Goal: Complete application form

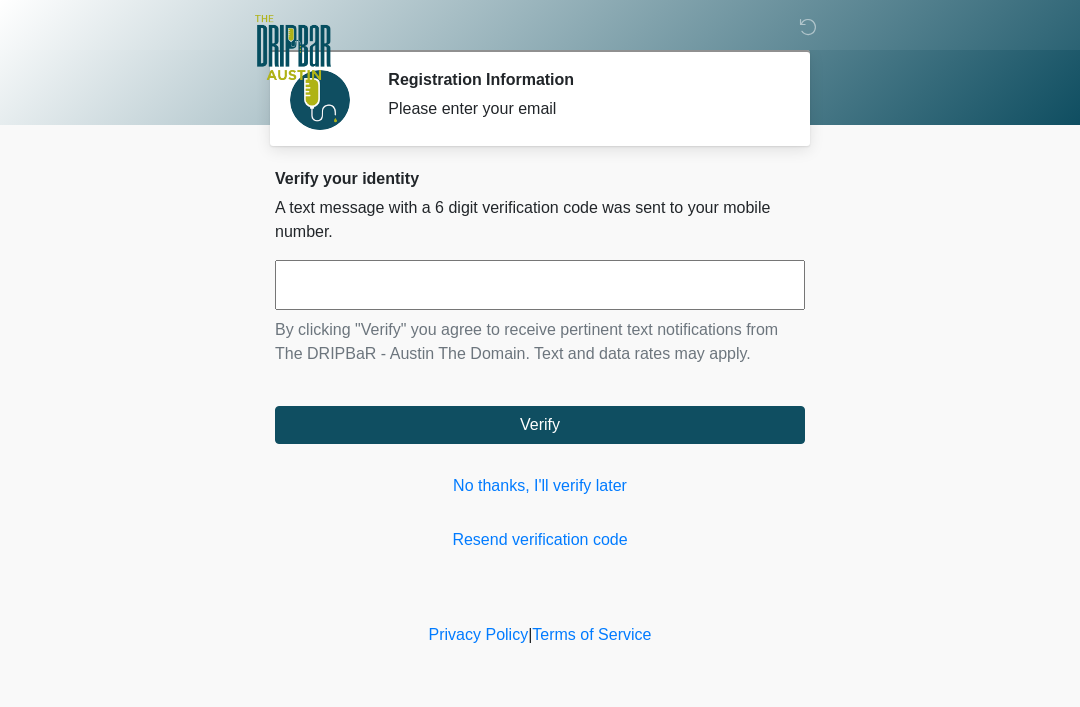
click at [558, 494] on link "No thanks, I'll verify later" at bounding box center [540, 486] width 530 height 24
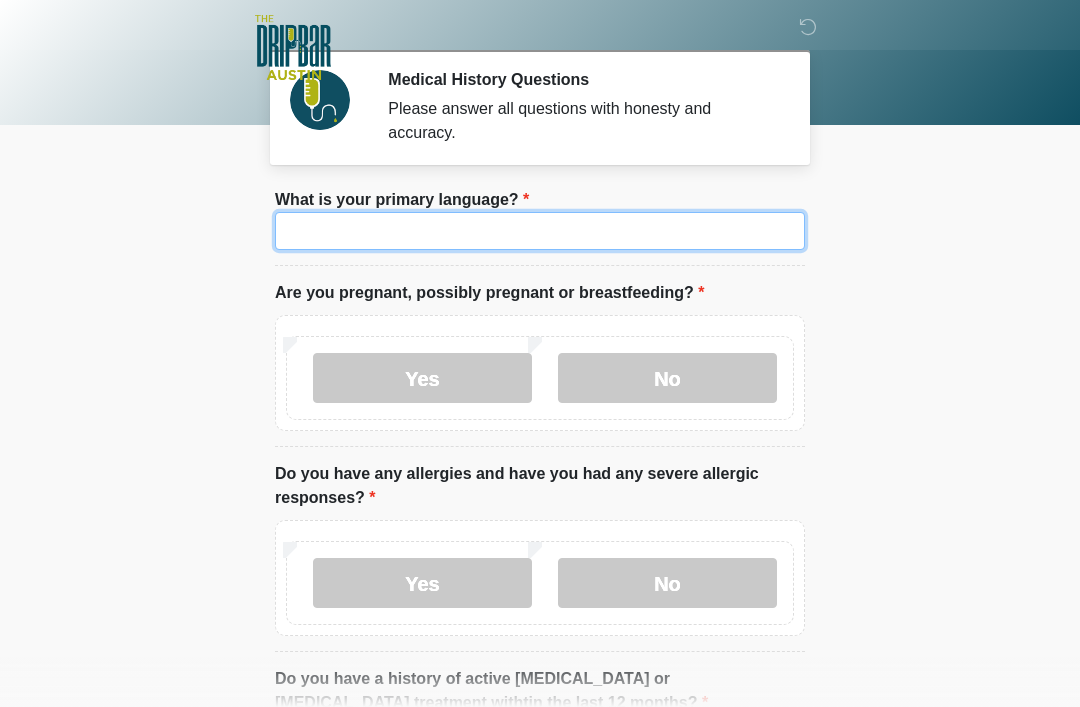
click at [701, 244] on input "What is your primary language?" at bounding box center [540, 231] width 530 height 38
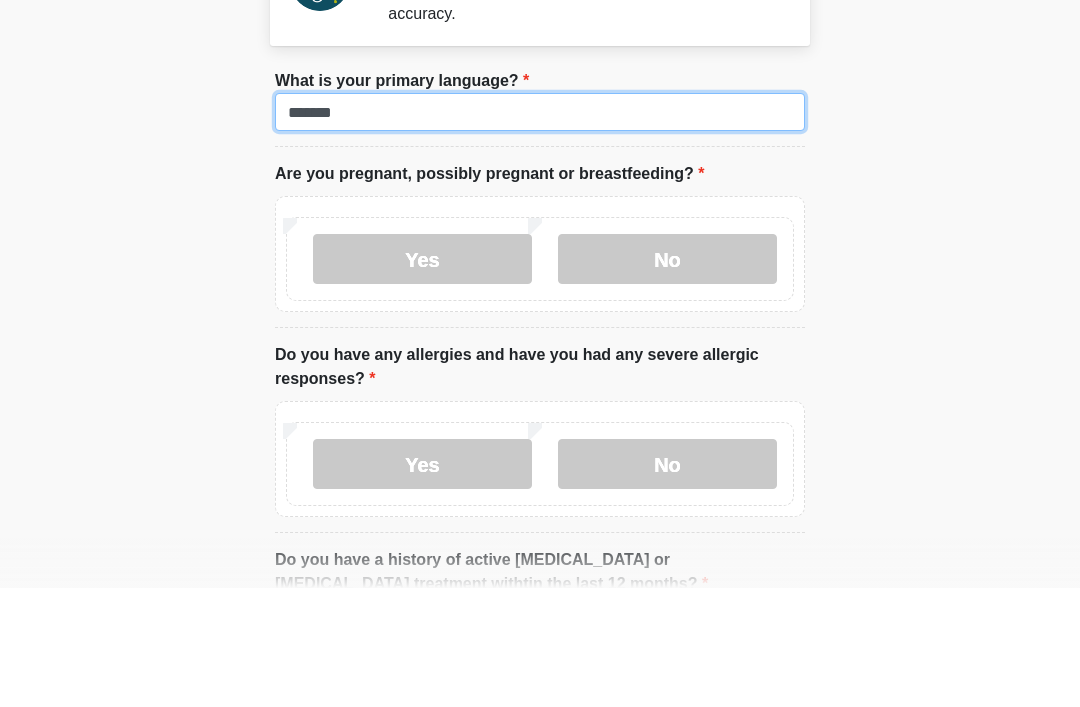
type input "*******"
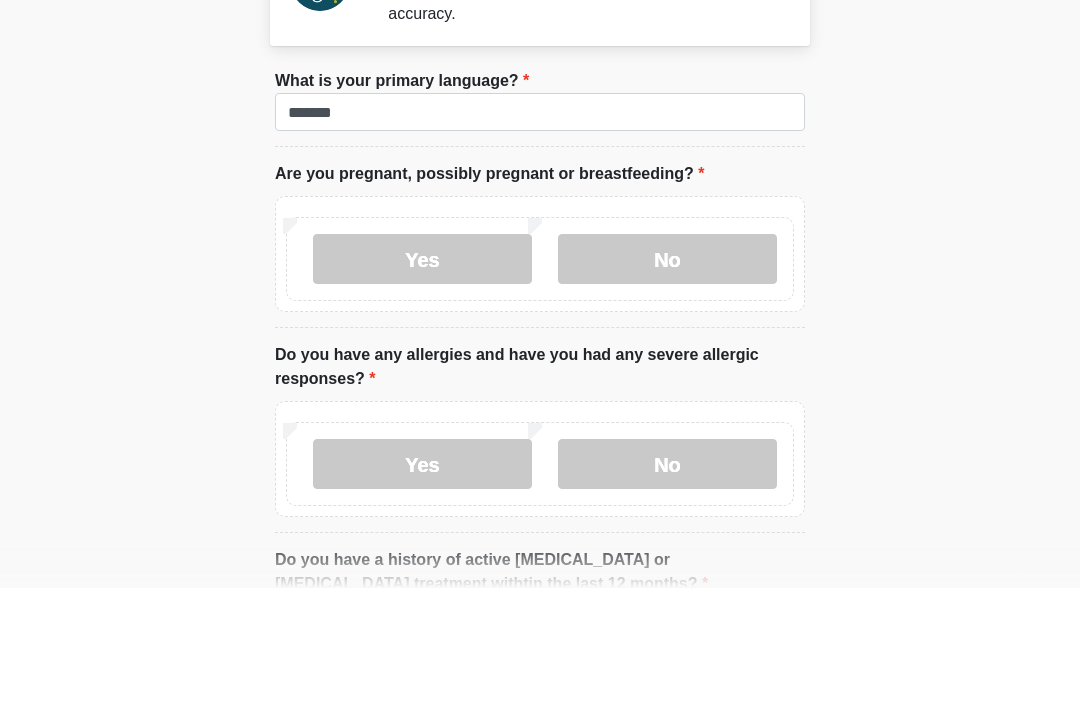
click at [741, 353] on label "No" at bounding box center [667, 378] width 219 height 50
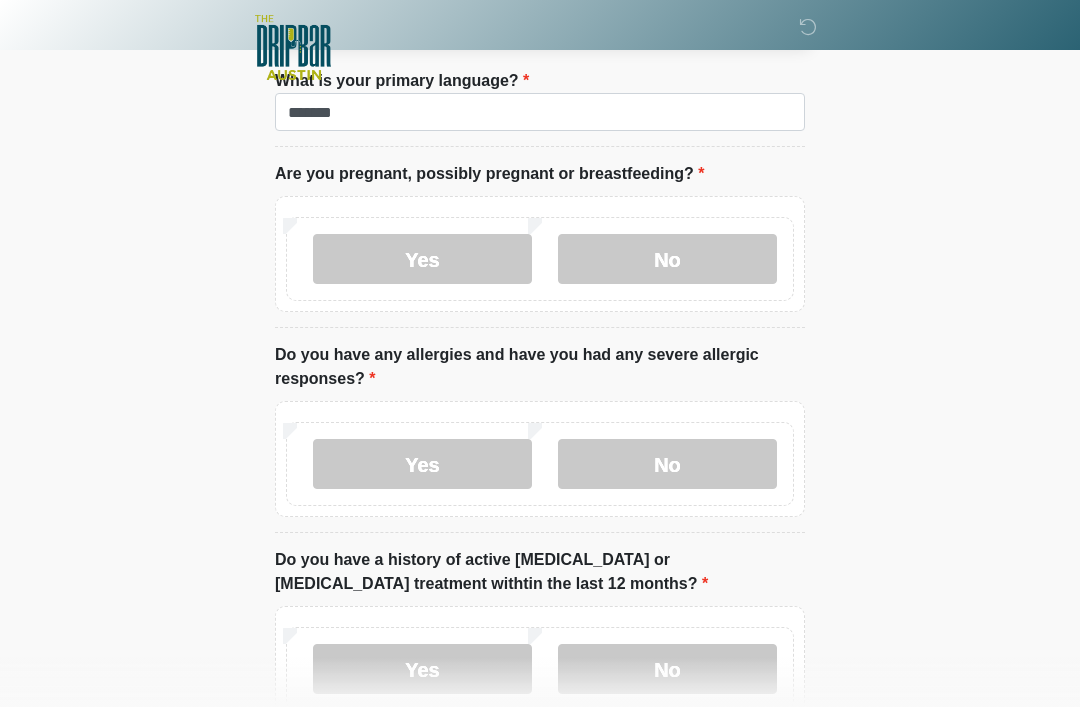
click at [759, 464] on label "No" at bounding box center [667, 464] width 219 height 50
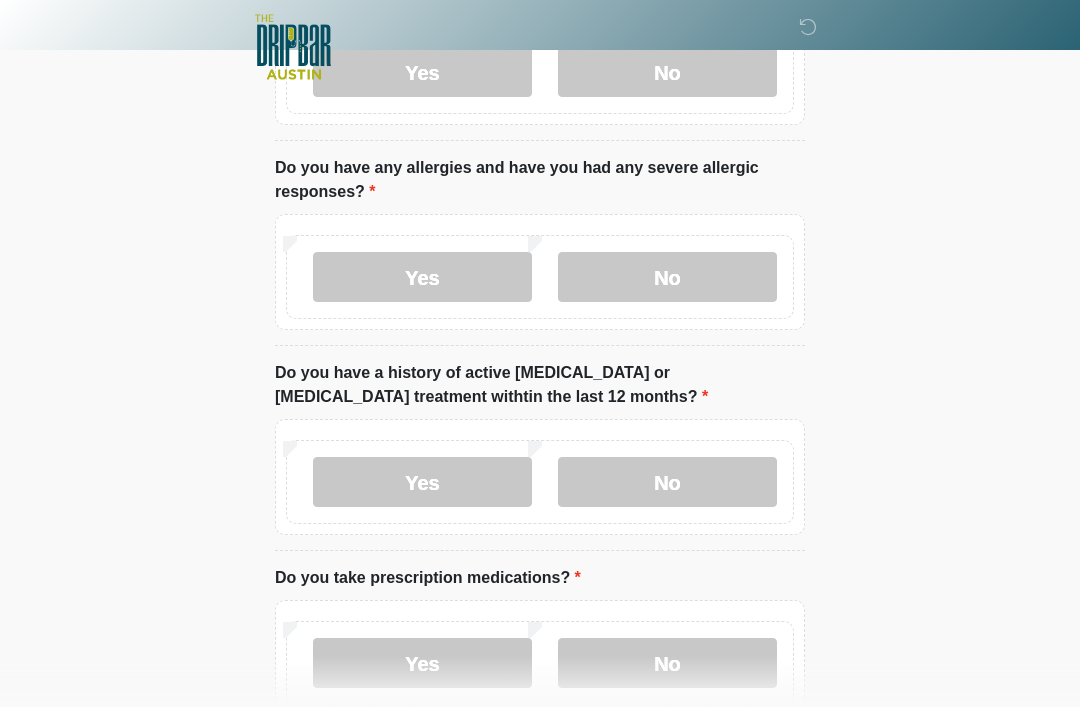
scroll to position [309, 0]
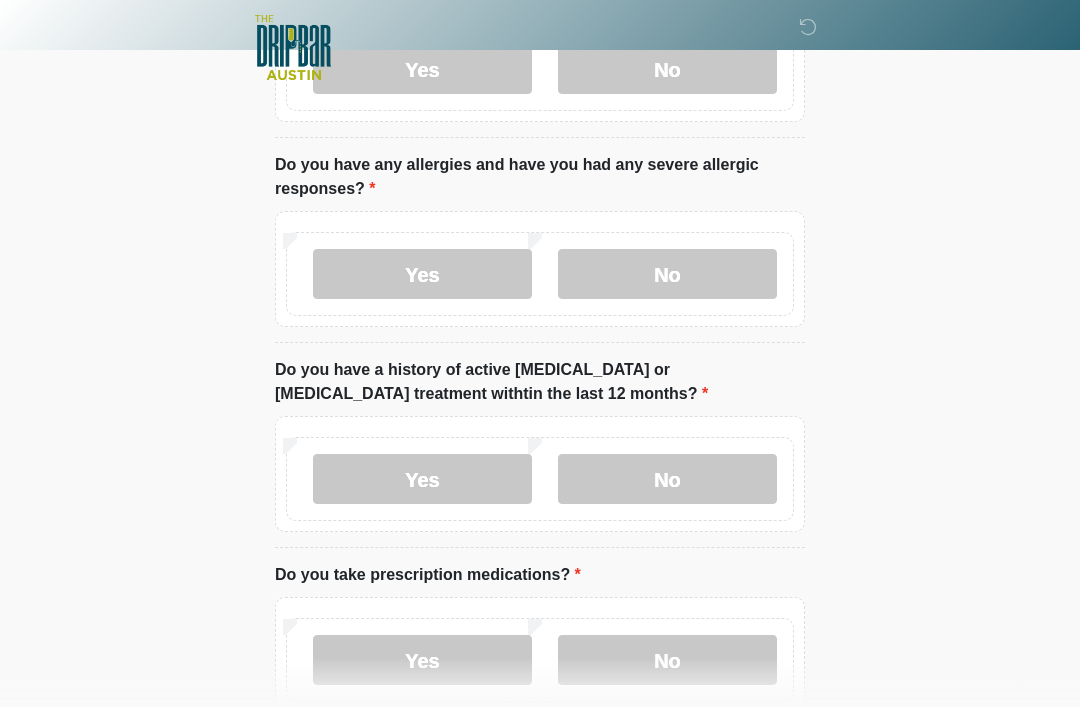
click at [740, 477] on label "No" at bounding box center [667, 479] width 219 height 50
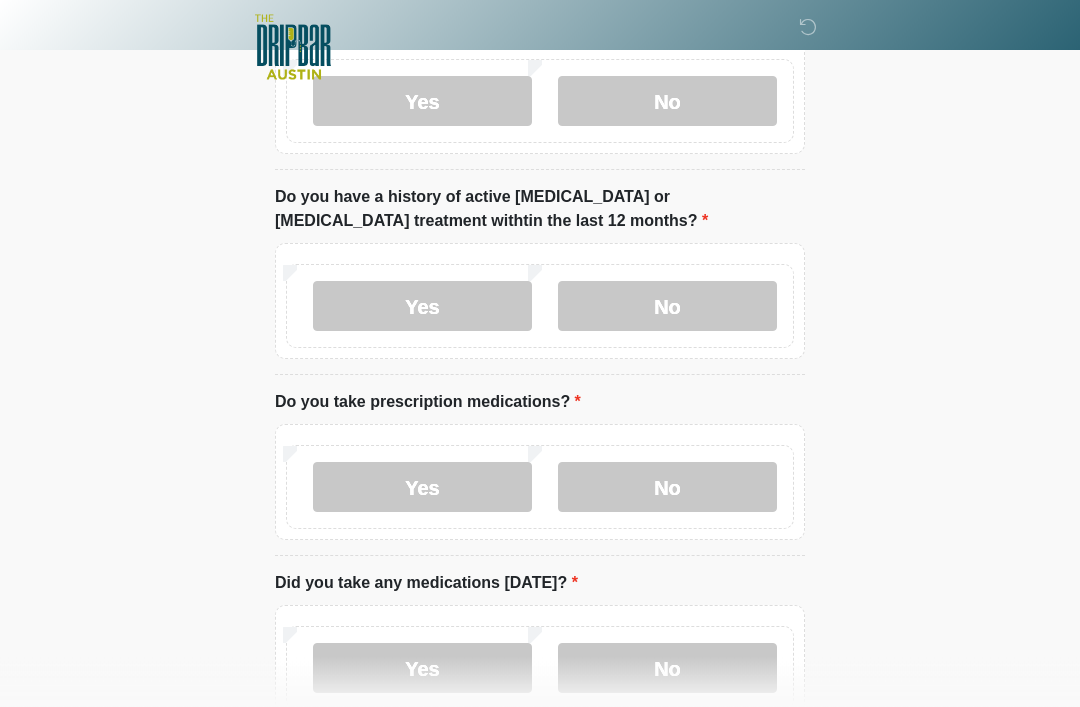
click at [475, 487] on label "Yes" at bounding box center [422, 488] width 219 height 50
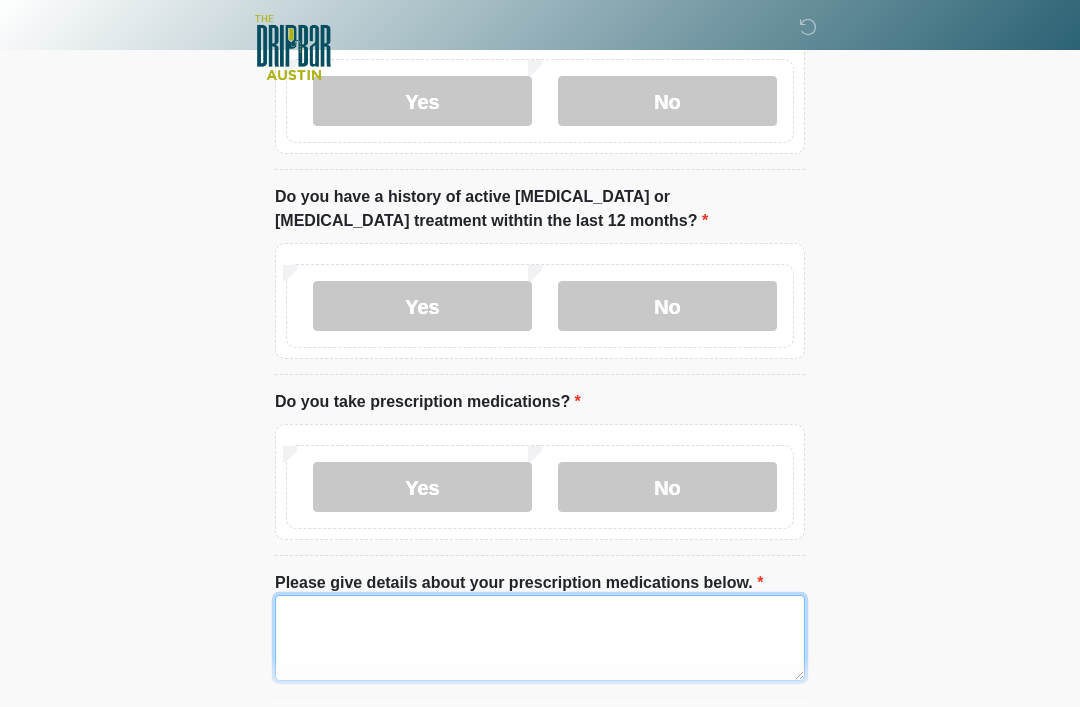
click at [641, 634] on textarea "Please give details about your prescription medications below." at bounding box center [540, 638] width 530 height 86
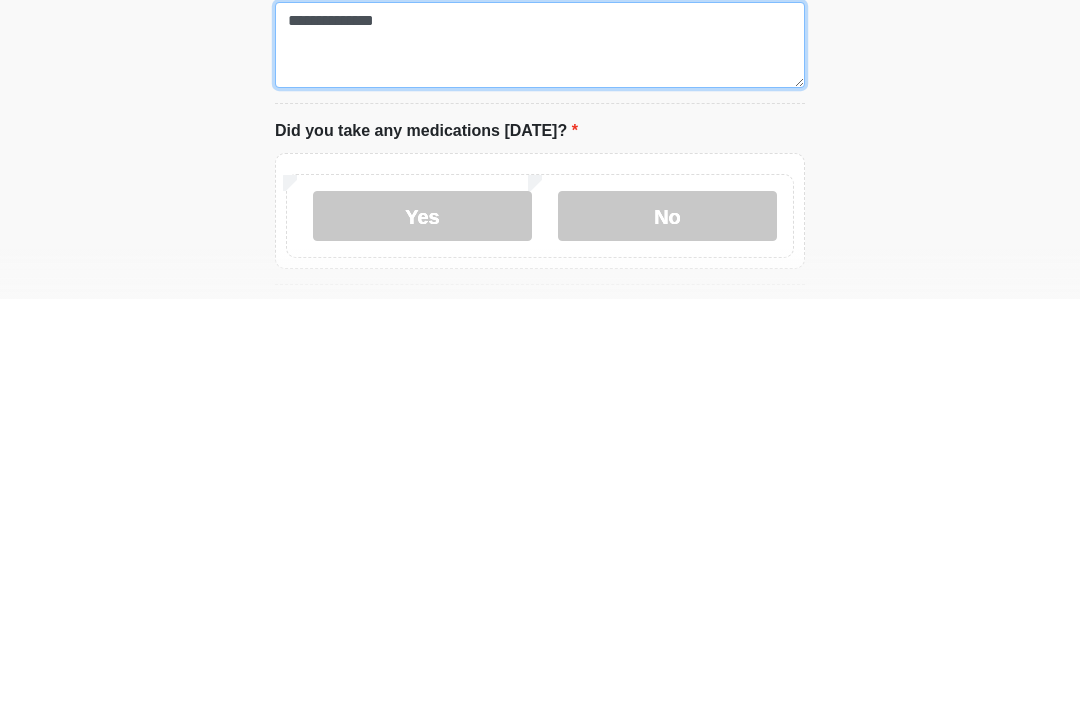
scroll to position [669, 0]
type textarea "**********"
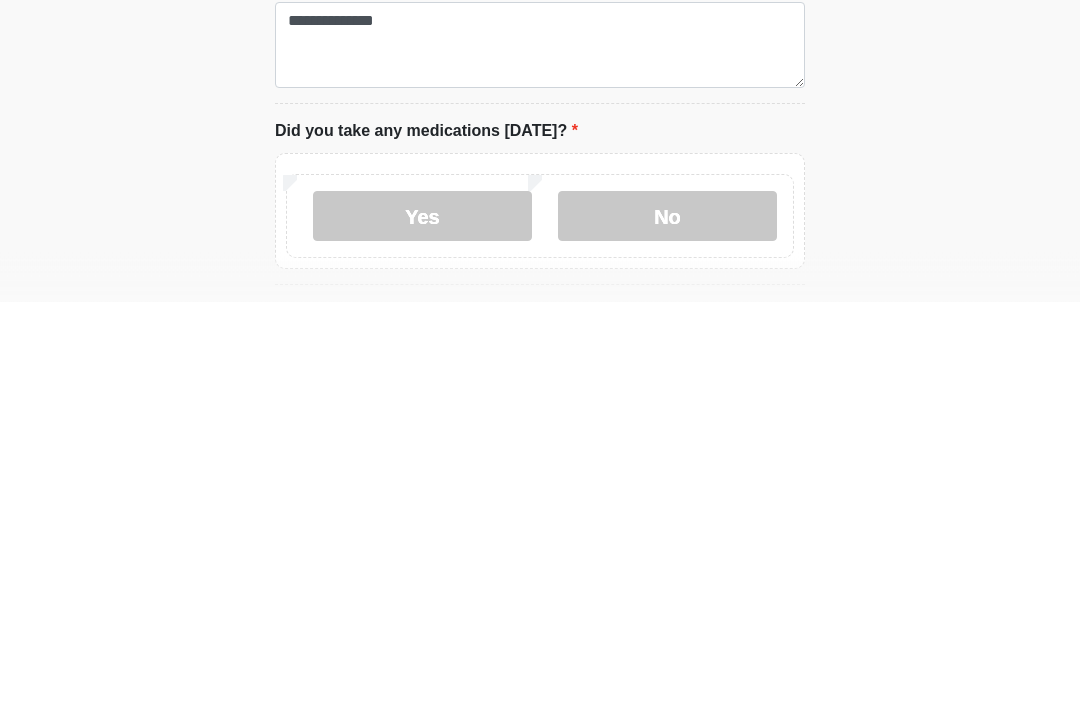
click at [490, 597] on label "Yes" at bounding box center [422, 622] width 219 height 50
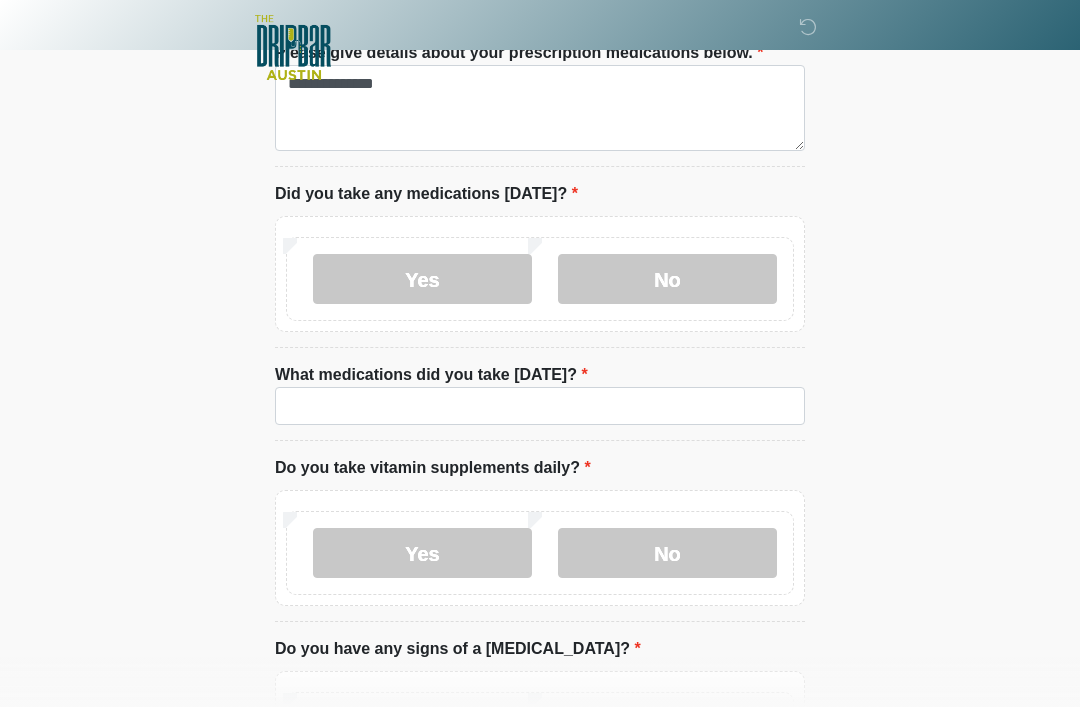
scroll to position [1006, 0]
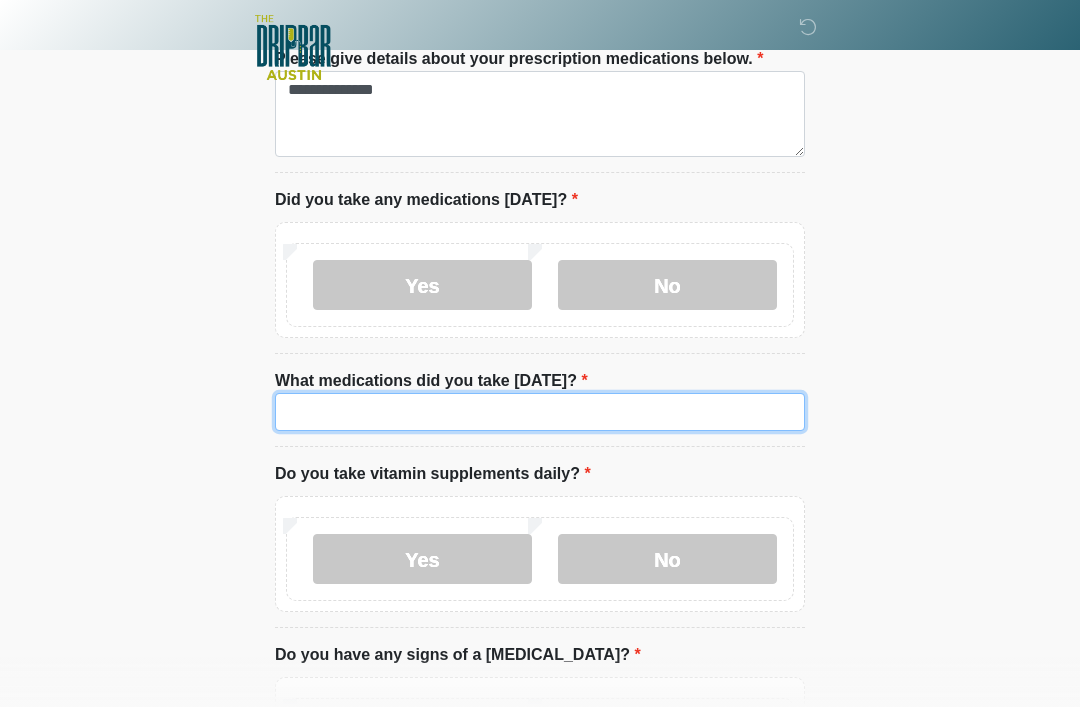
click at [291, 405] on input "What medications did you take today?" at bounding box center [540, 412] width 530 height 38
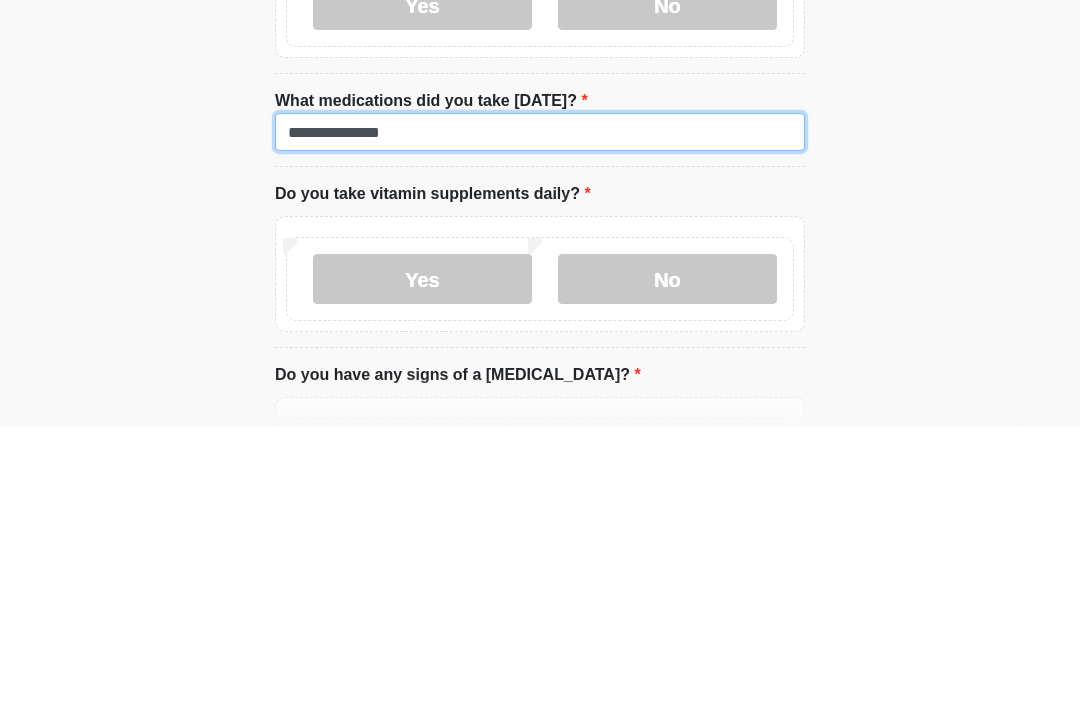
type input "**********"
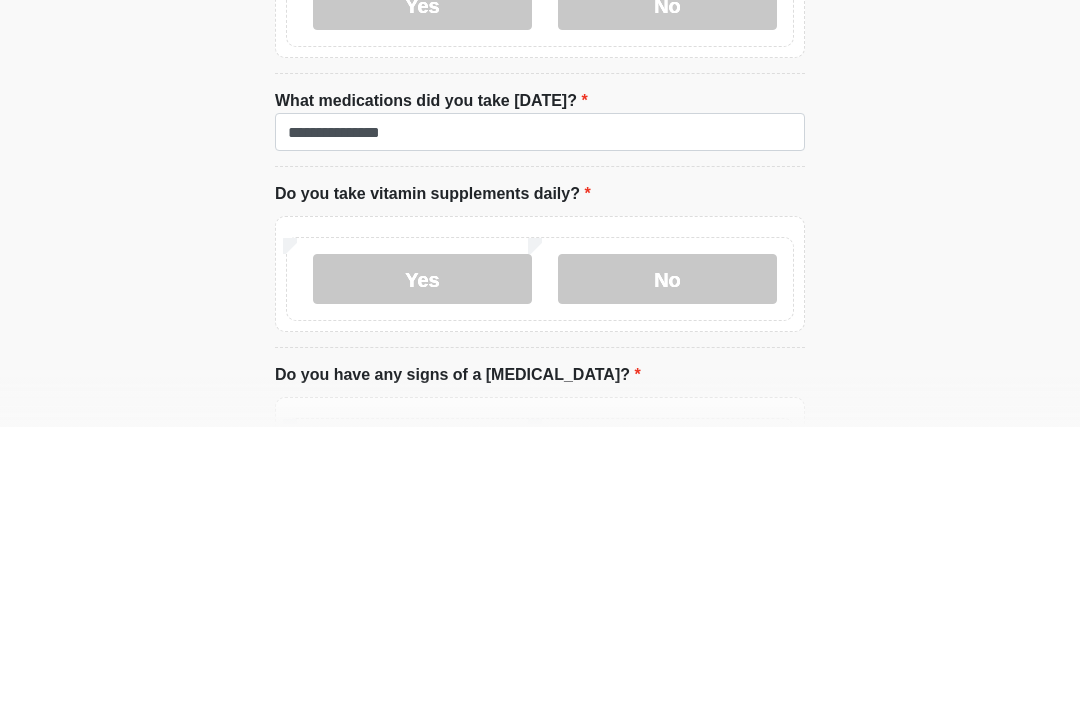
click at [346, 534] on label "Yes" at bounding box center [422, 559] width 219 height 50
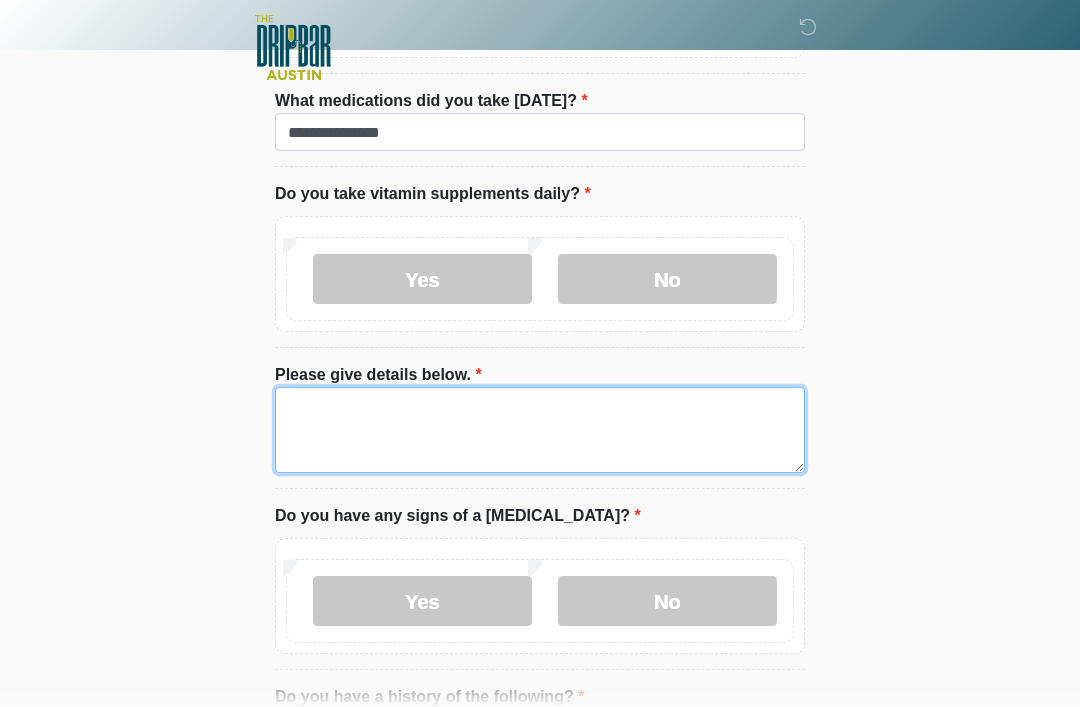
click at [293, 413] on textarea "Please give details below." at bounding box center [540, 430] width 530 height 86
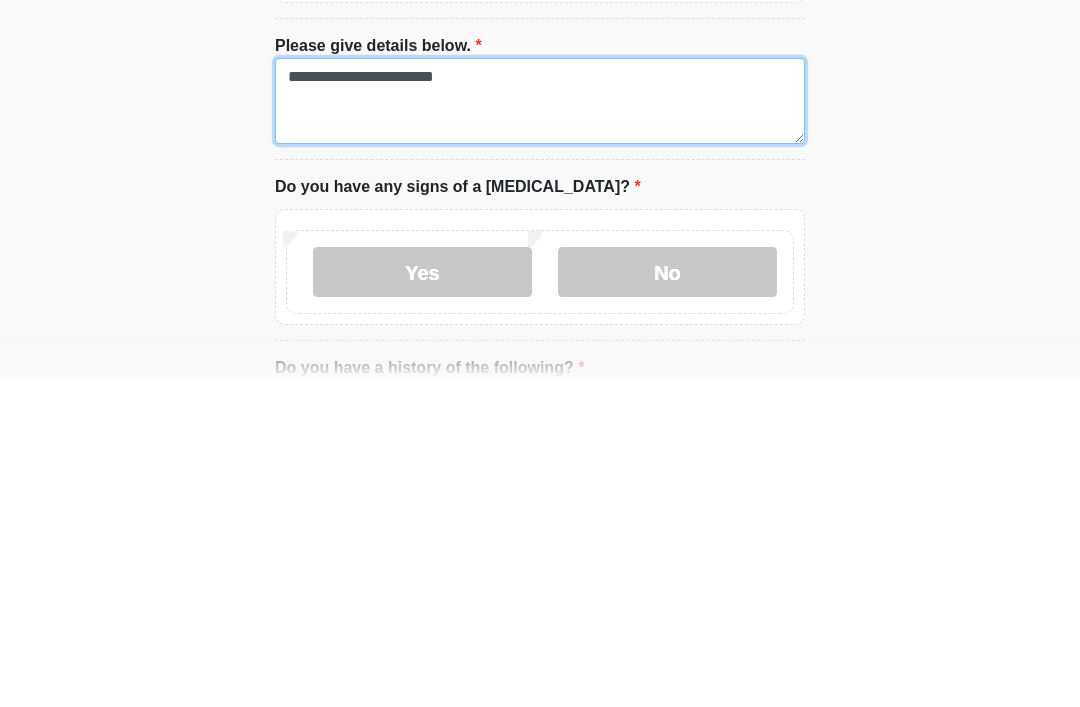
type textarea "**********"
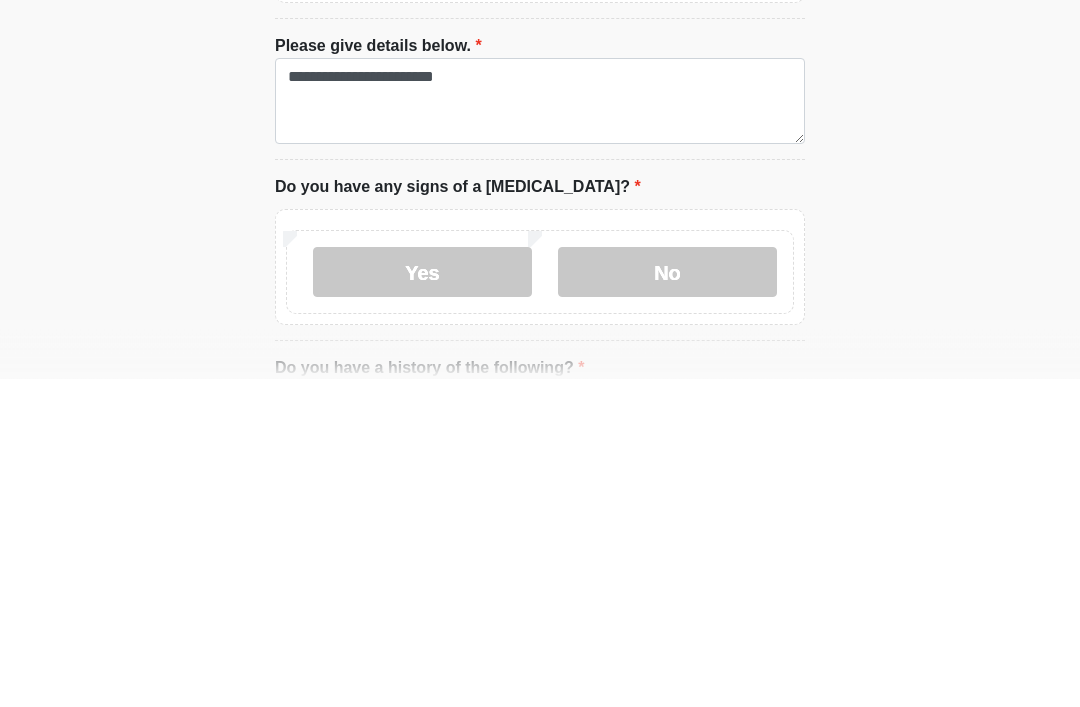
click at [621, 576] on label "No" at bounding box center [667, 601] width 219 height 50
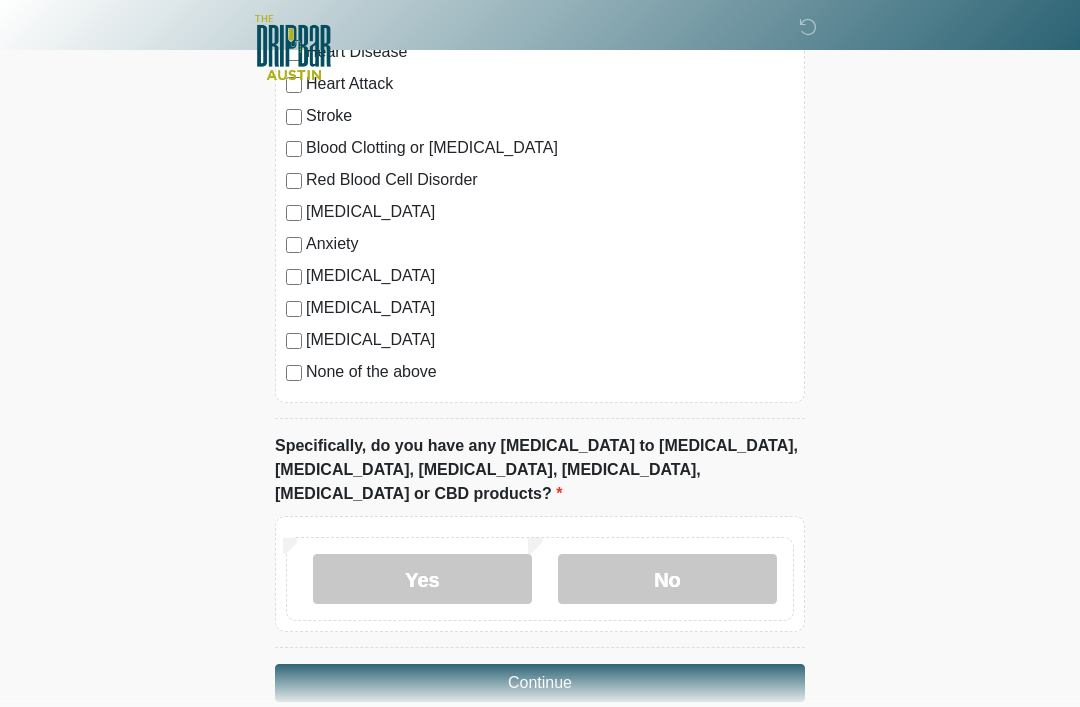
scroll to position [2041, 0]
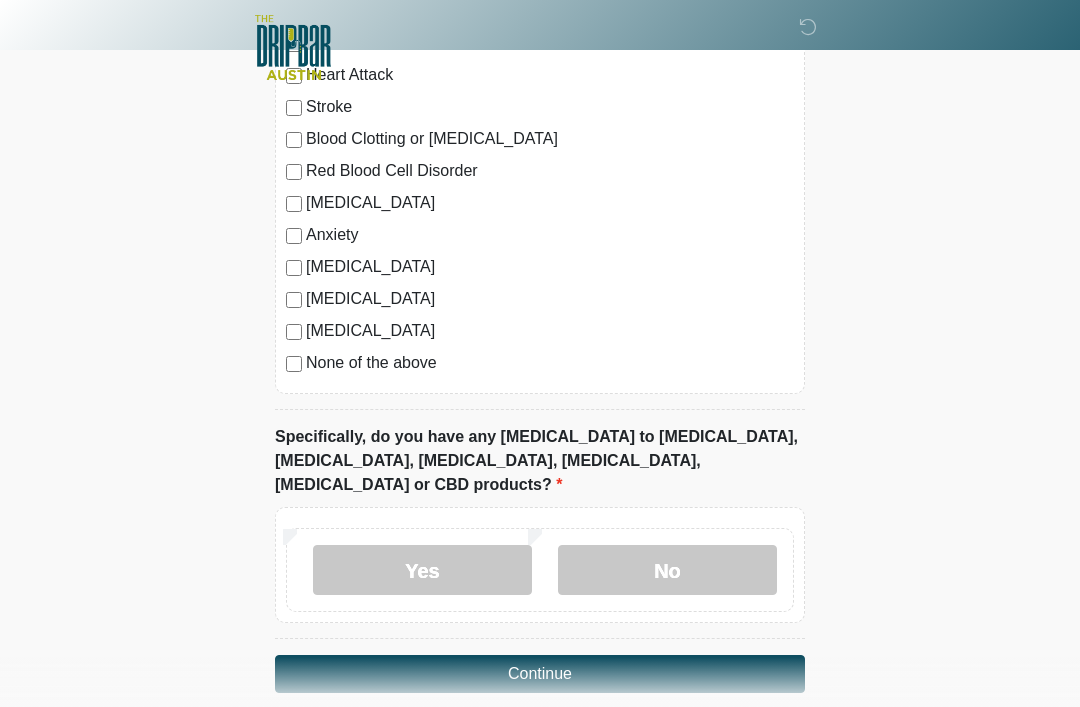
click at [600, 549] on label "No" at bounding box center [667, 570] width 219 height 50
click at [315, 655] on button "Continue" at bounding box center [540, 674] width 530 height 38
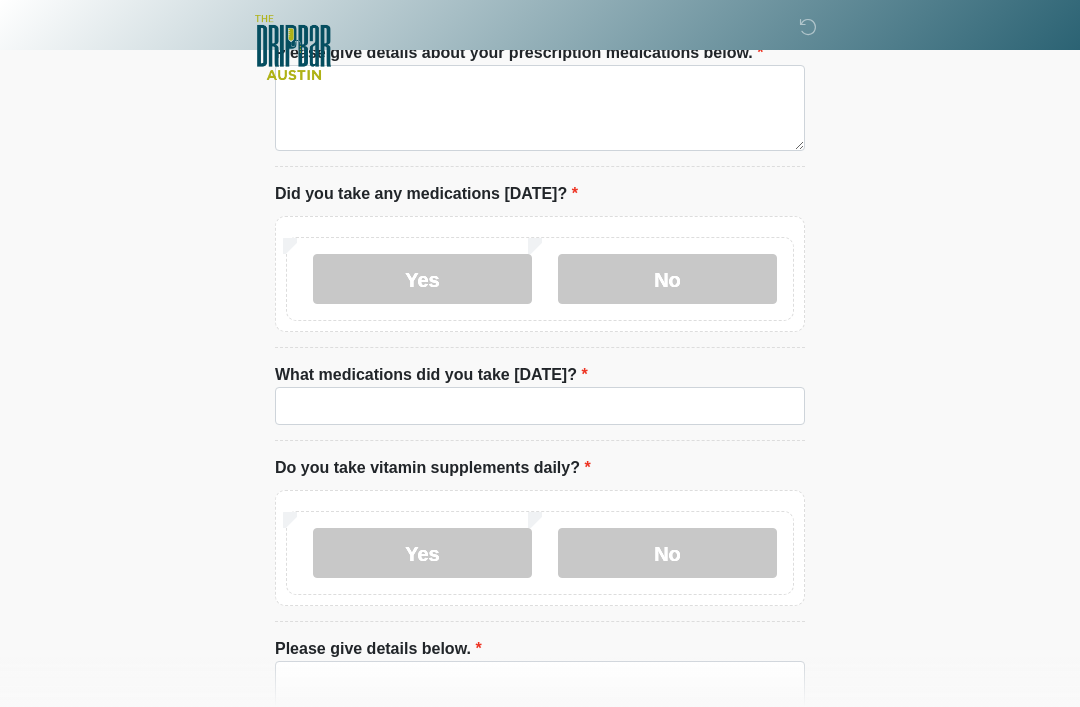
scroll to position [0, 0]
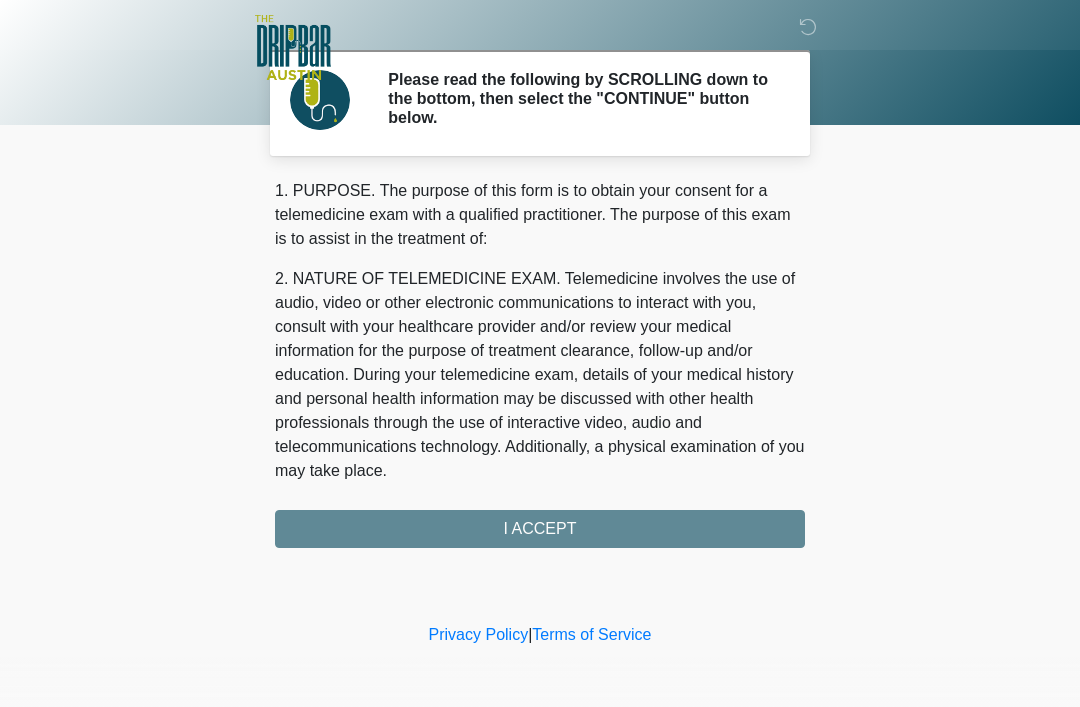
click at [348, 522] on div "1. PURPOSE. The purpose of this form is to obtain your consent for a telemedici…" at bounding box center [540, 363] width 530 height 369
click at [416, 528] on div "1. PURPOSE. The purpose of this form is to obtain your consent for a telemedici…" at bounding box center [540, 363] width 530 height 369
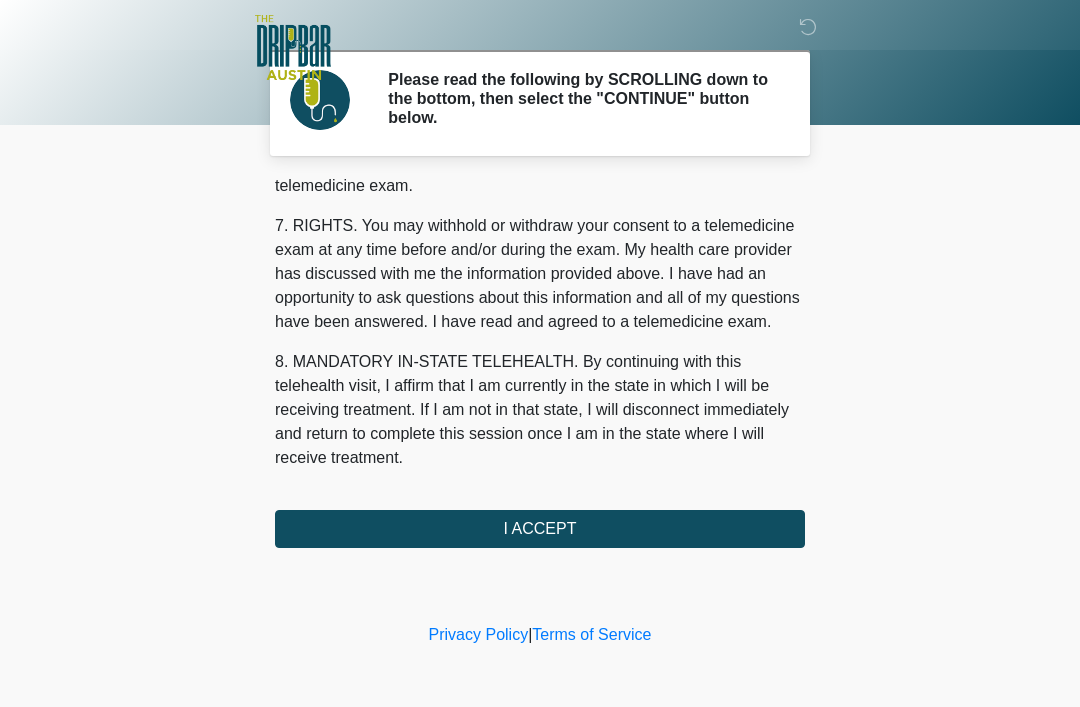
scroll to position [877, 0]
click at [382, 536] on button "I ACCEPT" at bounding box center [540, 529] width 530 height 38
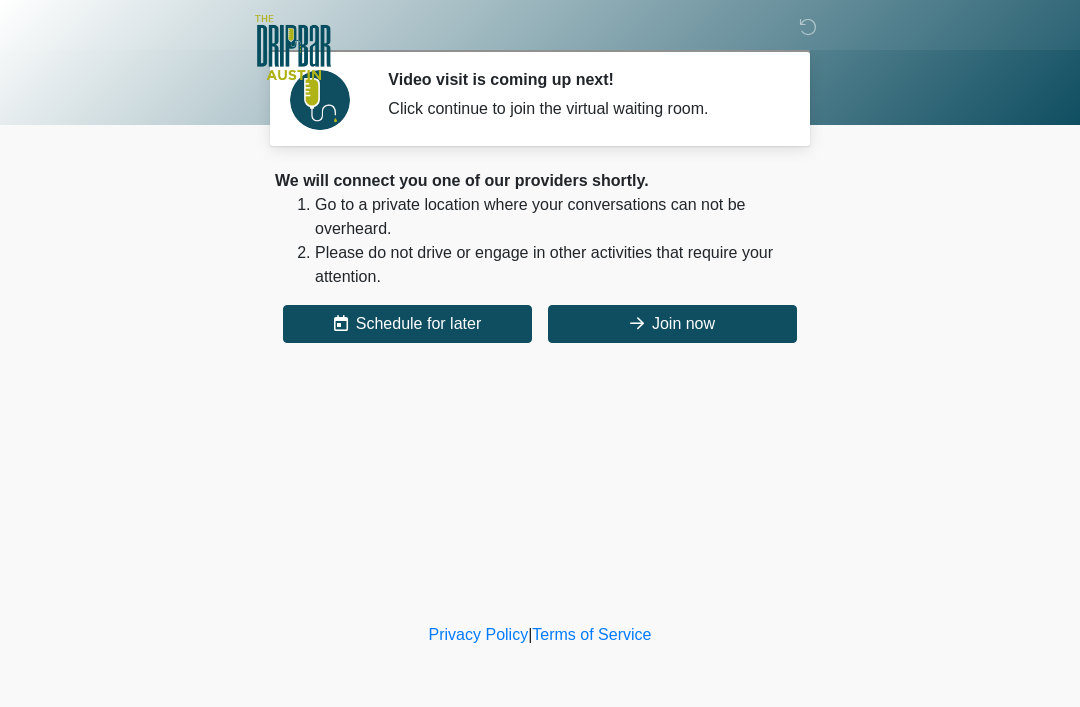
click at [775, 325] on button "Join now" at bounding box center [672, 324] width 249 height 38
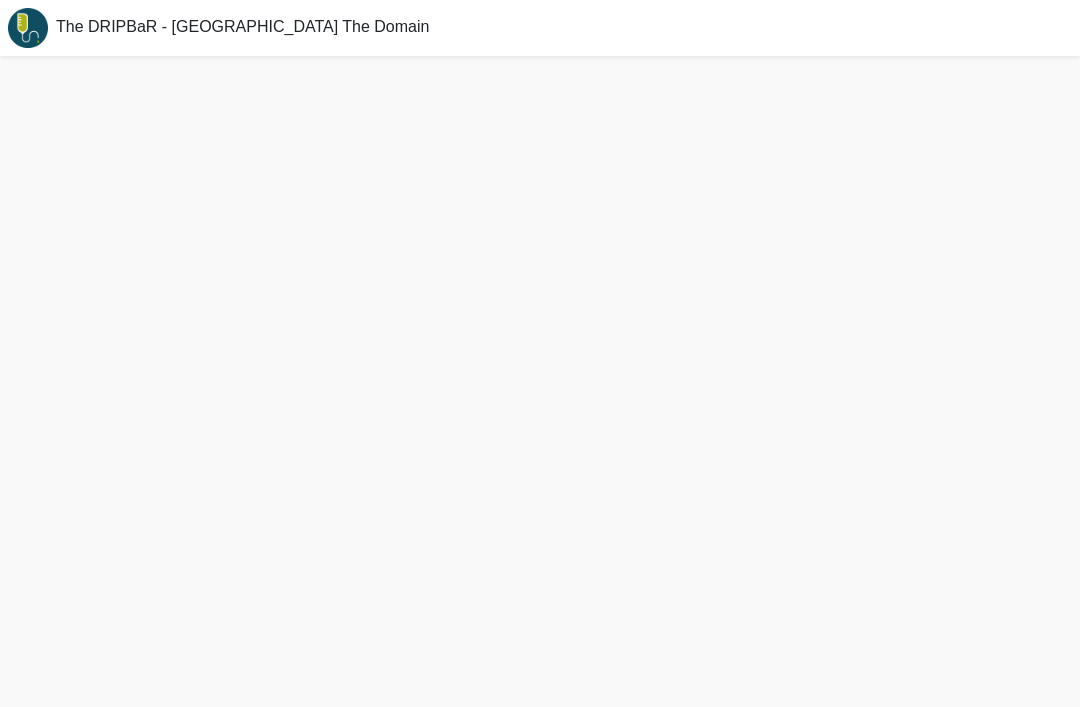
scroll to position [3, 0]
